Goal: Communication & Community: Answer question/provide support

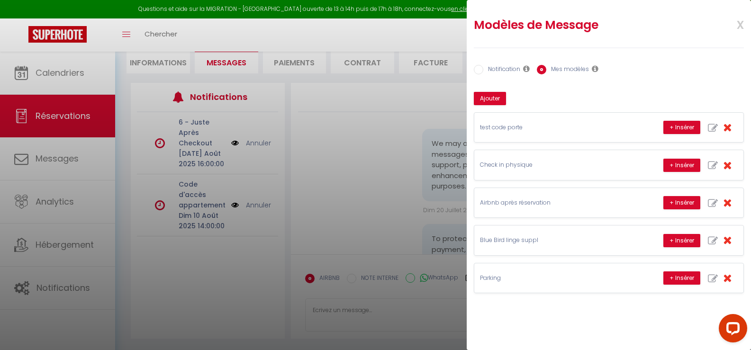
scroll to position [2325, 0]
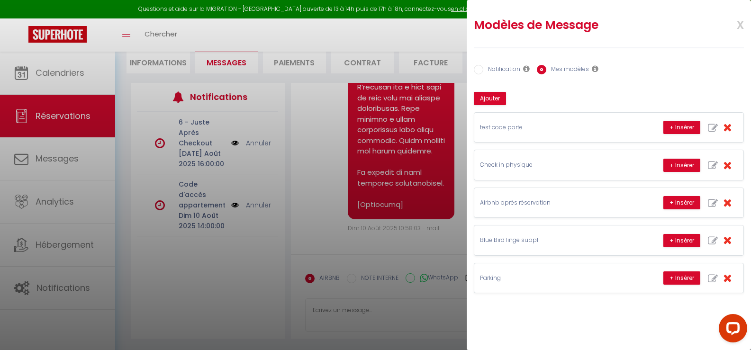
click at [52, 82] on div at bounding box center [375, 175] width 751 height 350
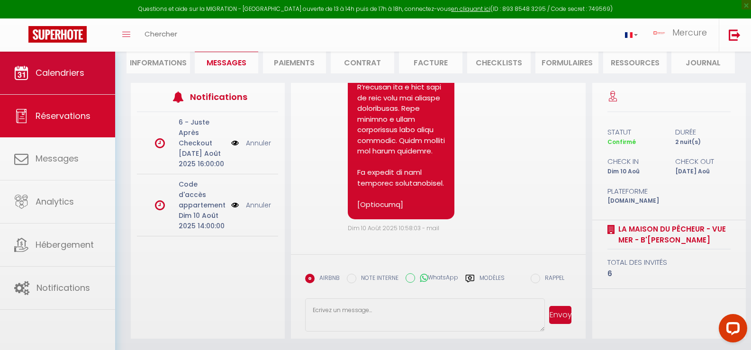
click at [55, 73] on body "Questions et aide sur la MIGRATION - [GEOGRAPHIC_DATA] ouverte de 13 à 14h puis…" at bounding box center [375, 154] width 751 height 391
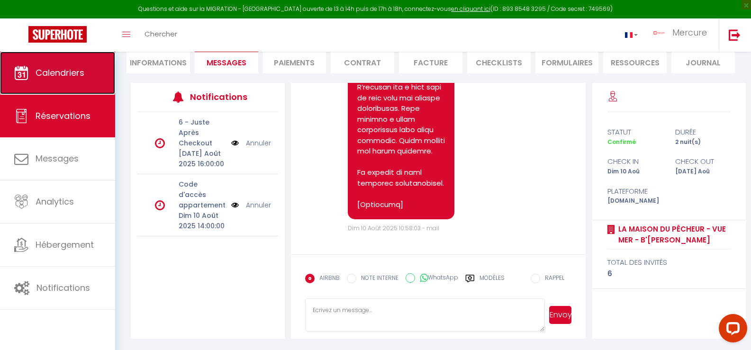
click at [58, 71] on span "Calendriers" at bounding box center [60, 73] width 49 height 12
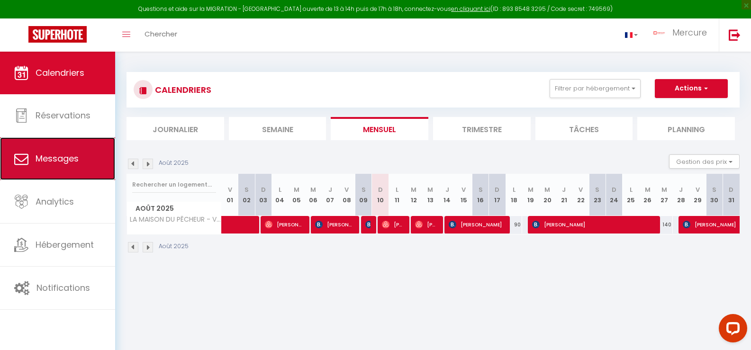
click at [60, 159] on span "Messages" at bounding box center [57, 159] width 43 height 12
select select "message"
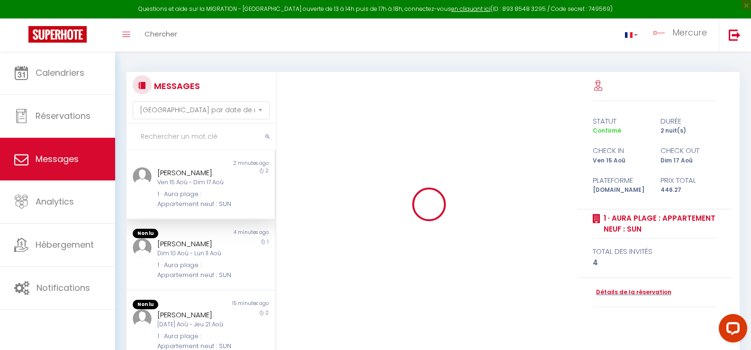
scroll to position [1805, 0]
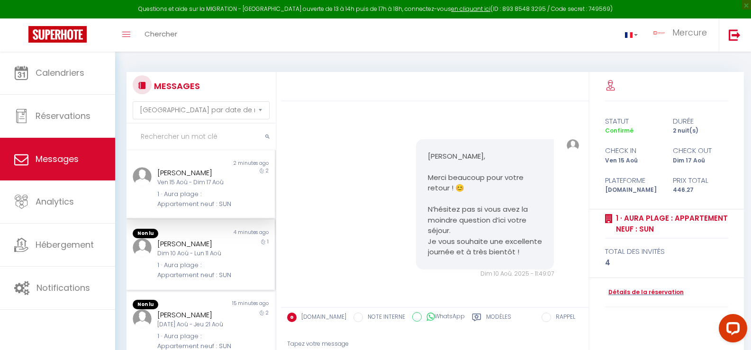
click at [204, 272] on div "1 · Aura plage : Appartement neuf : SUN" at bounding box center [194, 270] width 74 height 19
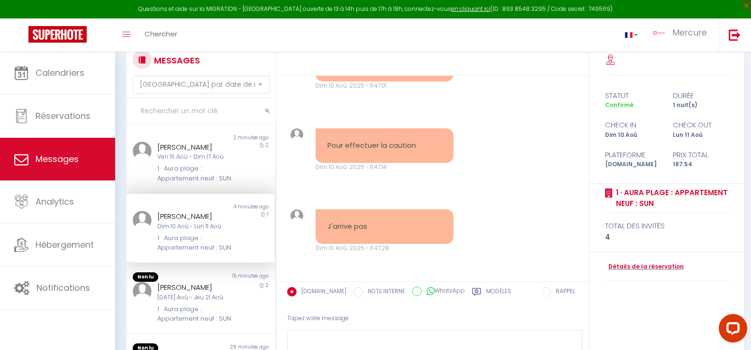
scroll to position [47, 0]
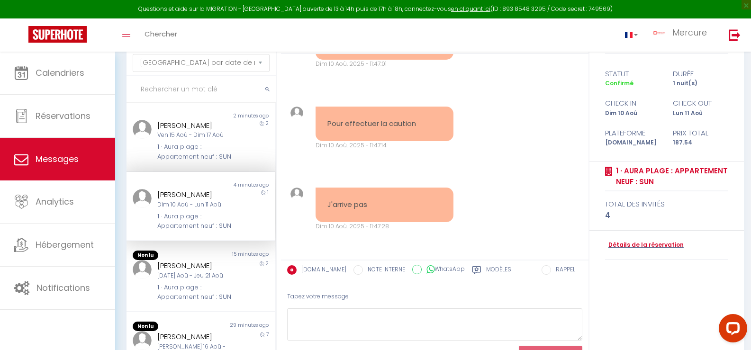
click at [486, 270] on label "Modèles" at bounding box center [498, 271] width 25 height 12
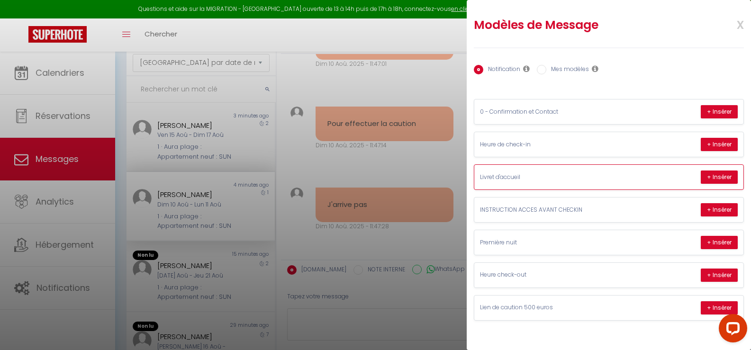
click at [521, 177] on p "Livret d'accueil" at bounding box center [551, 177] width 142 height 9
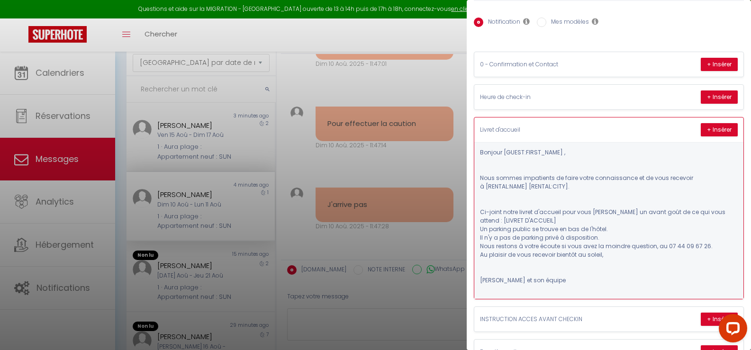
click at [600, 127] on p "Livret d'accueil" at bounding box center [551, 130] width 142 height 9
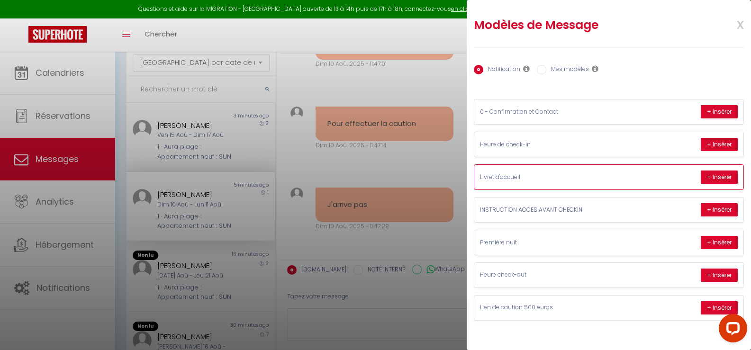
scroll to position [0, 0]
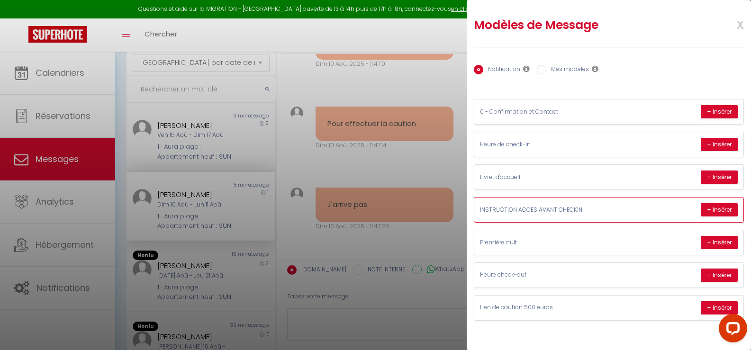
click at [546, 209] on p "INSTRUCTION ACCES AVANT CHECKIN" at bounding box center [551, 210] width 142 height 9
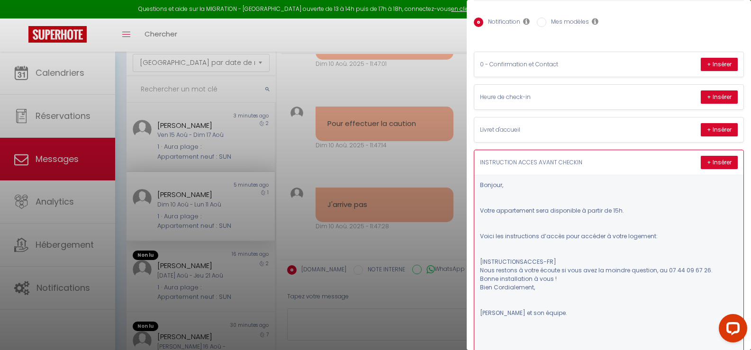
scroll to position [95, 0]
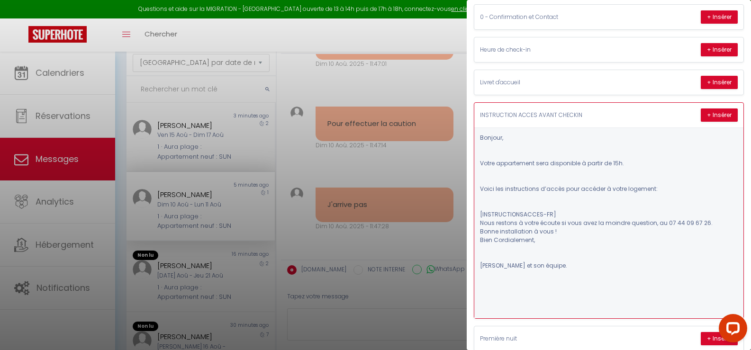
click at [570, 115] on p "INSTRUCTION ACCES AVANT CHECKIN" at bounding box center [551, 115] width 142 height 9
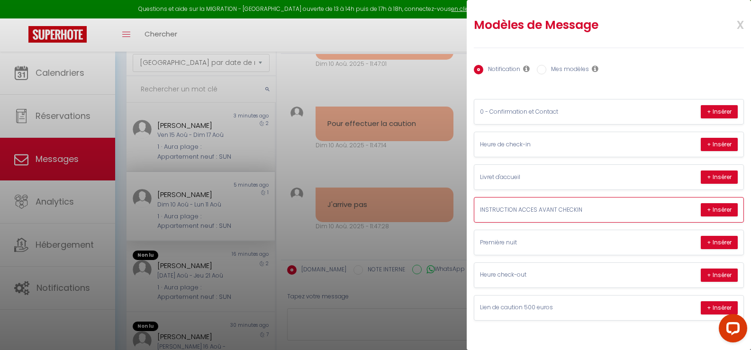
scroll to position [0, 0]
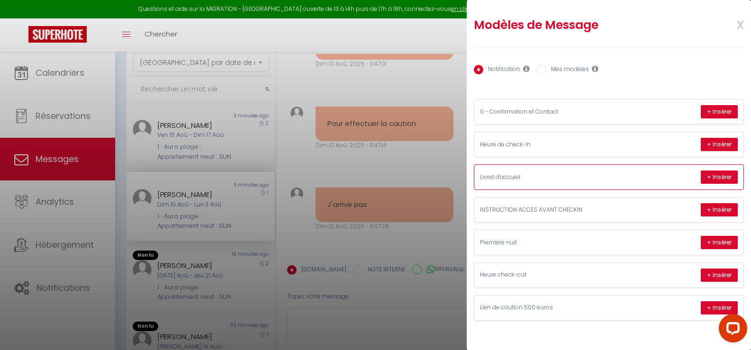
click at [543, 178] on p "Livret d'accueil" at bounding box center [551, 177] width 142 height 9
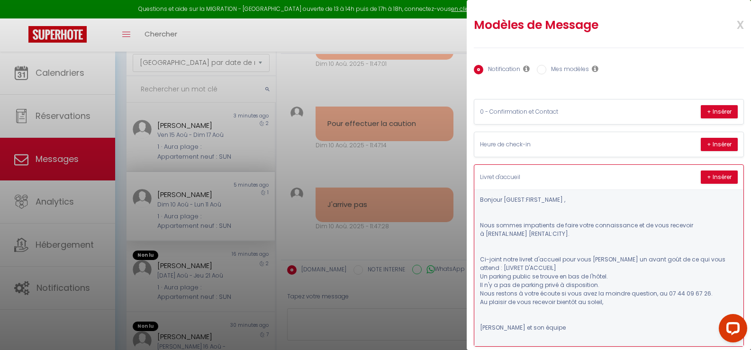
scroll to position [47, 0]
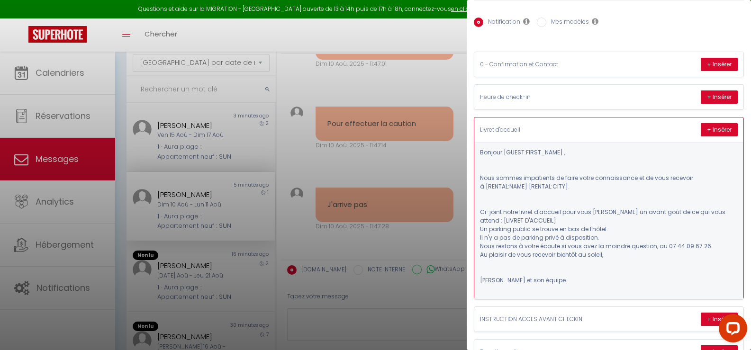
click at [538, 119] on div "Livret d'accueil + Insérer" at bounding box center [608, 130] width 269 height 25
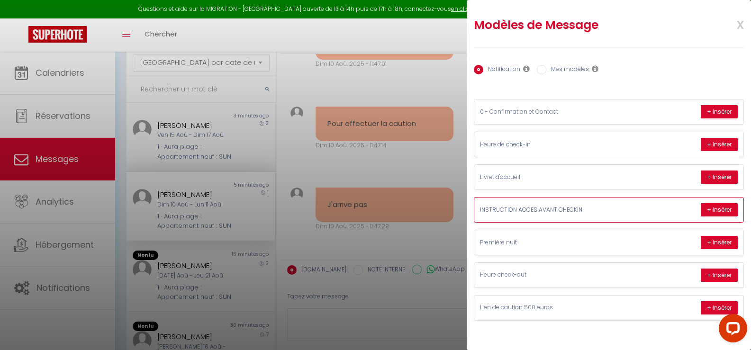
click at [537, 208] on p "INSTRUCTION ACCES AVANT CHECKIN" at bounding box center [551, 210] width 142 height 9
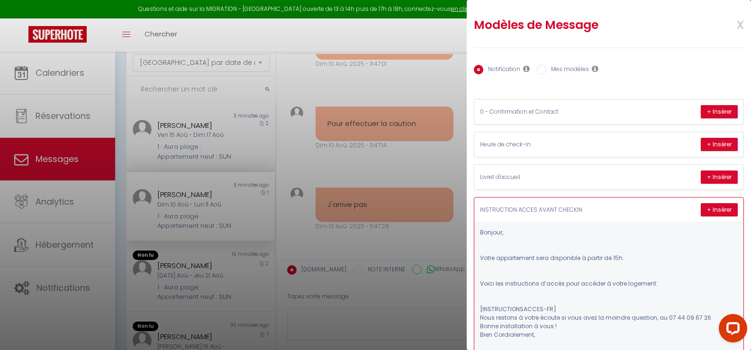
scroll to position [47, 0]
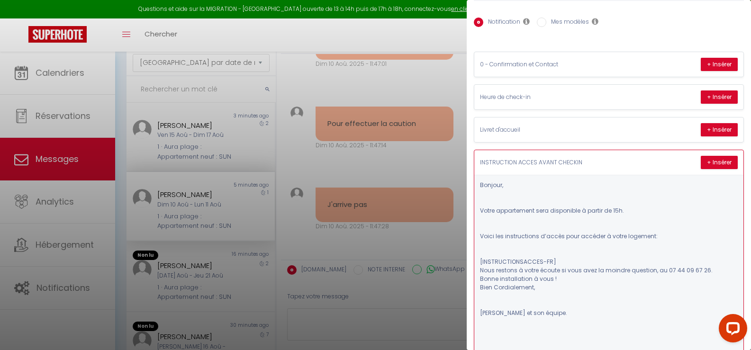
click at [570, 160] on p "INSTRUCTION ACCES AVANT CHECKIN" at bounding box center [551, 162] width 142 height 9
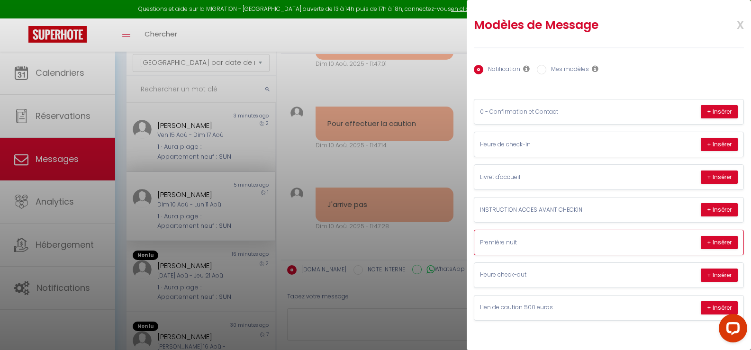
scroll to position [95, 0]
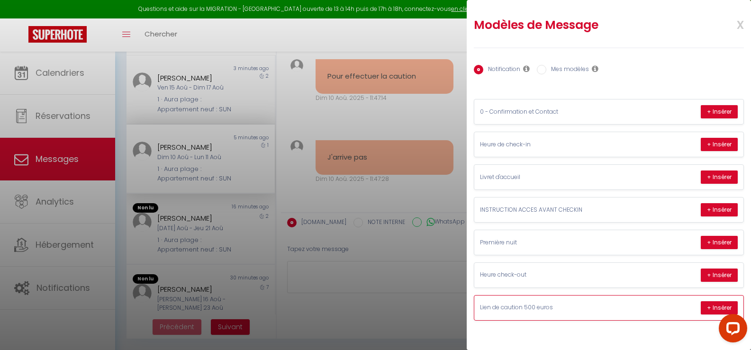
click at [546, 309] on p "Lien de caution 500 euros" at bounding box center [551, 307] width 142 height 9
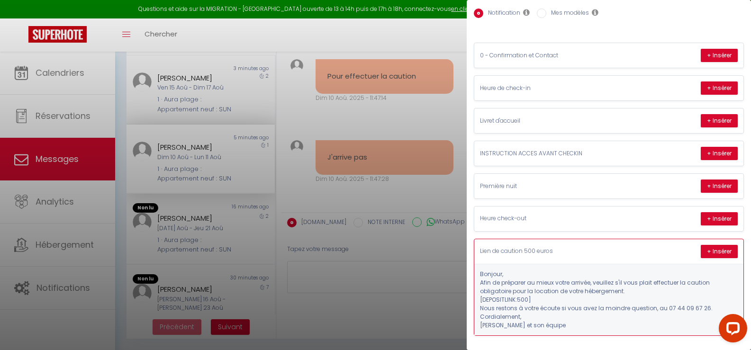
scroll to position [64, 0]
click at [711, 245] on button "+ Insérer" at bounding box center [719, 251] width 37 height 13
type textarea "Bonjour, Afin de préparer au mieux votre arrivée, veuillez s'il vous plait effe…"
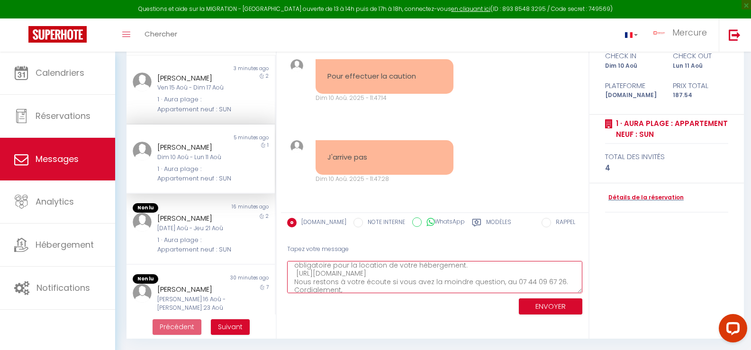
scroll to position [0, 0]
drag, startPoint x: 383, startPoint y: 285, endPoint x: 287, endPoint y: 265, distance: 98.3
click at [287, 265] on div "Tapez votre message Bonjour, Afin de préparer au mieux votre arrivée, veuillez …" at bounding box center [435, 278] width 308 height 81
